Goal: Information Seeking & Learning: Find specific fact

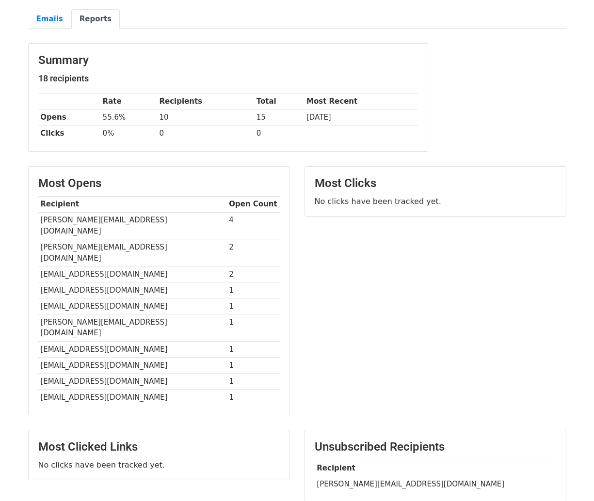
scroll to position [84, 0]
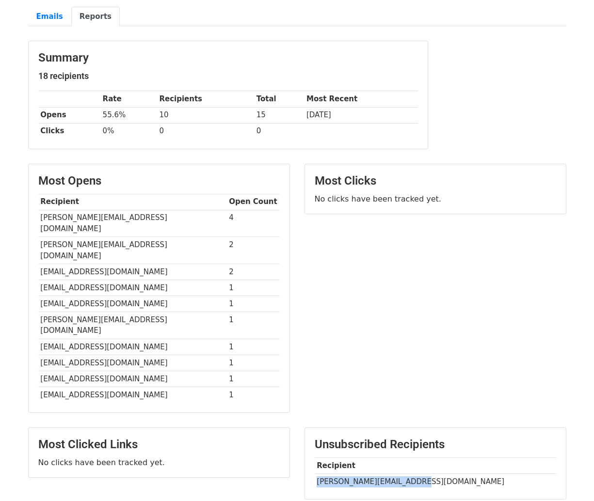
drag, startPoint x: 317, startPoint y: 452, endPoint x: 414, endPoint y: 451, distance: 96.5
click at [414, 474] on td "julie@morningjoybirth.com" at bounding box center [436, 482] width 242 height 16
copy td "julie@morningjoybirth.com"
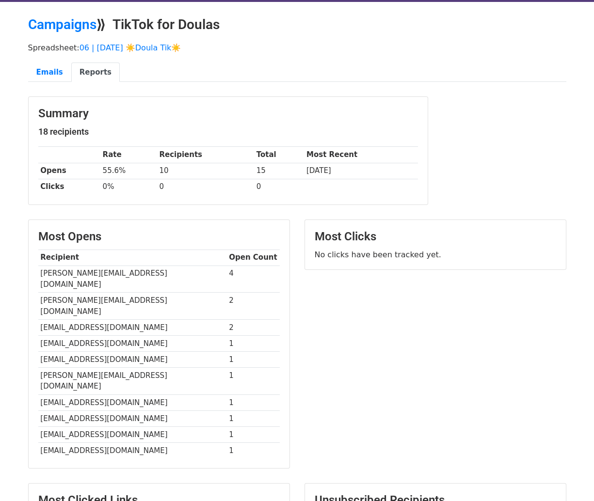
scroll to position [0, 0]
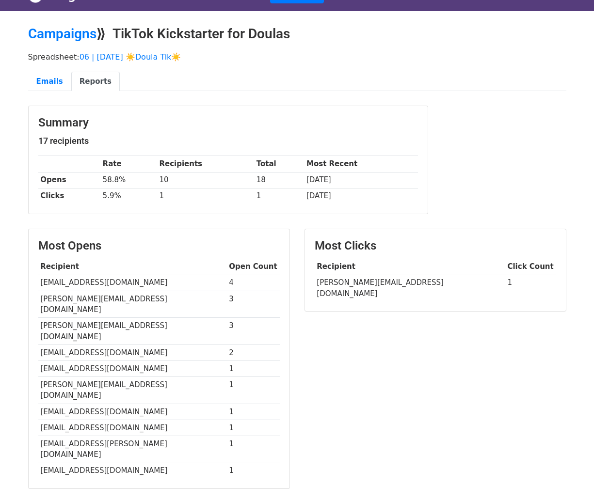
scroll to position [20, 0]
